Goal: Task Accomplishment & Management: Manage account settings

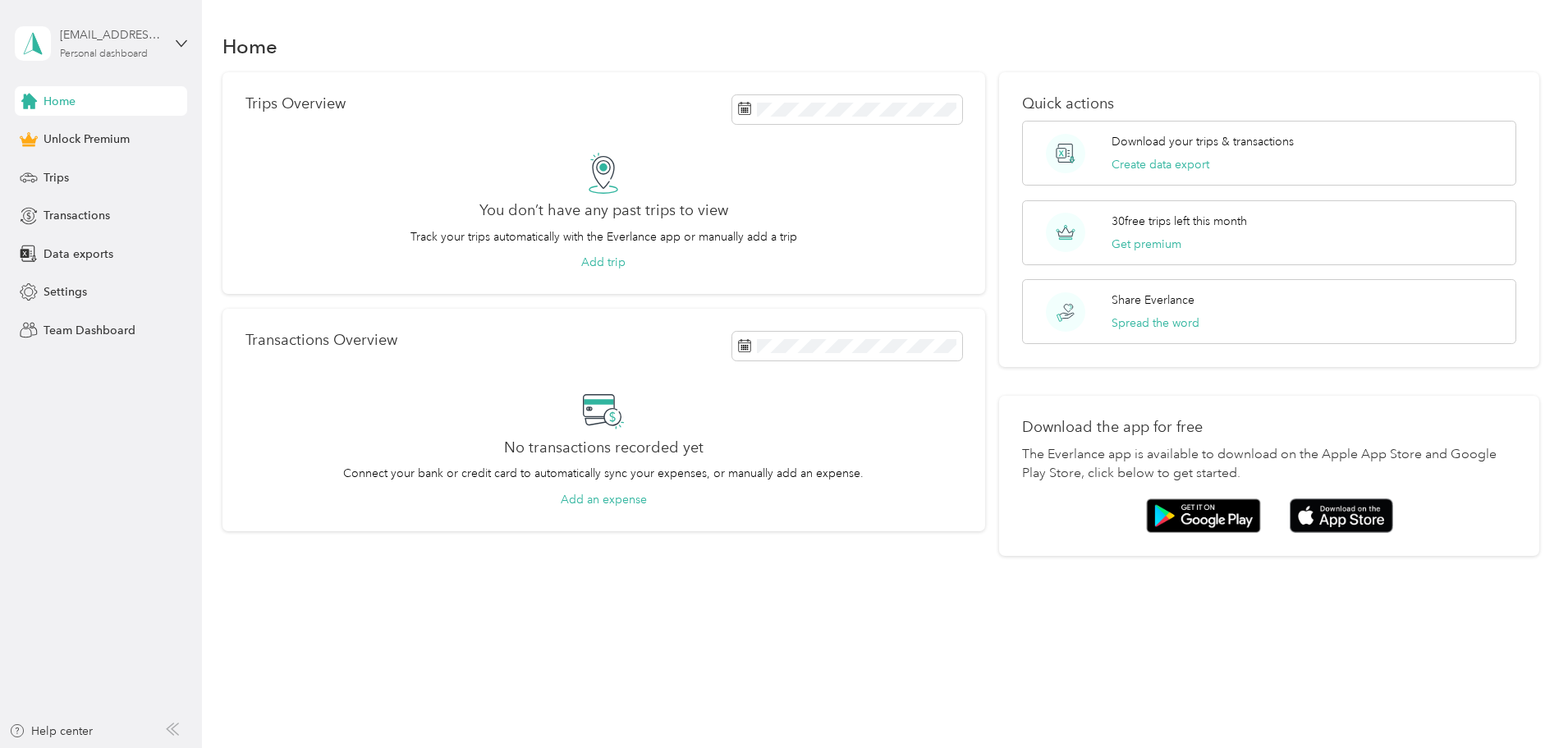
click at [135, 32] on div "[EMAIL_ADDRESS][DOMAIN_NAME]" at bounding box center [111, 34] width 102 height 17
click at [180, 88] on span "You’re signed in as [EMAIL_ADDRESS][DOMAIN_NAME]" at bounding box center [188, 88] width 322 height 17
click at [126, 45] on div "[EMAIL_ADDRESS][DOMAIN_NAME] Personal dashboard" at bounding box center [111, 43] width 102 height 33
click at [37, 140] on div "Log out" at bounding box center [188, 135] width 322 height 29
